Goal: Task Accomplishment & Management: Manage account settings

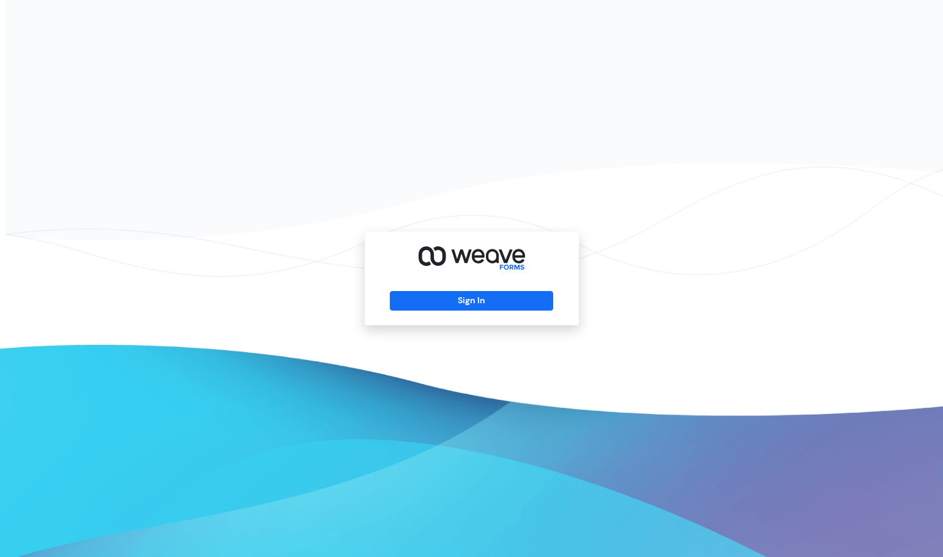
drag, startPoint x: 447, startPoint y: 304, endPoint x: 766, endPoint y: 292, distance: 318.9
click at [447, 304] on button "Sign In" at bounding box center [471, 301] width 163 height 20
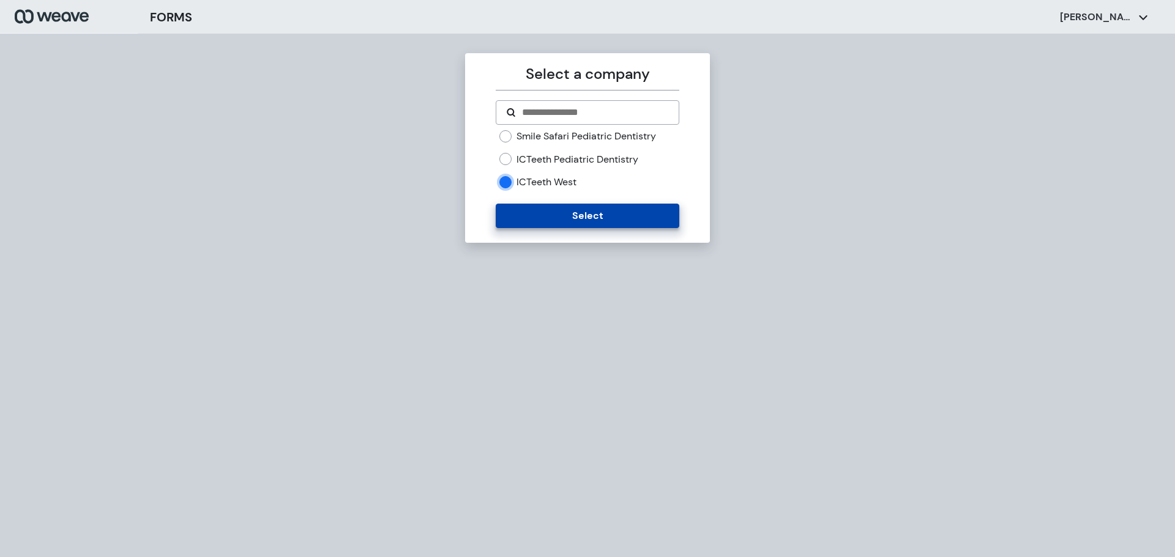
click at [524, 218] on button "Select" at bounding box center [587, 216] width 183 height 24
